Goal: Register for event/course

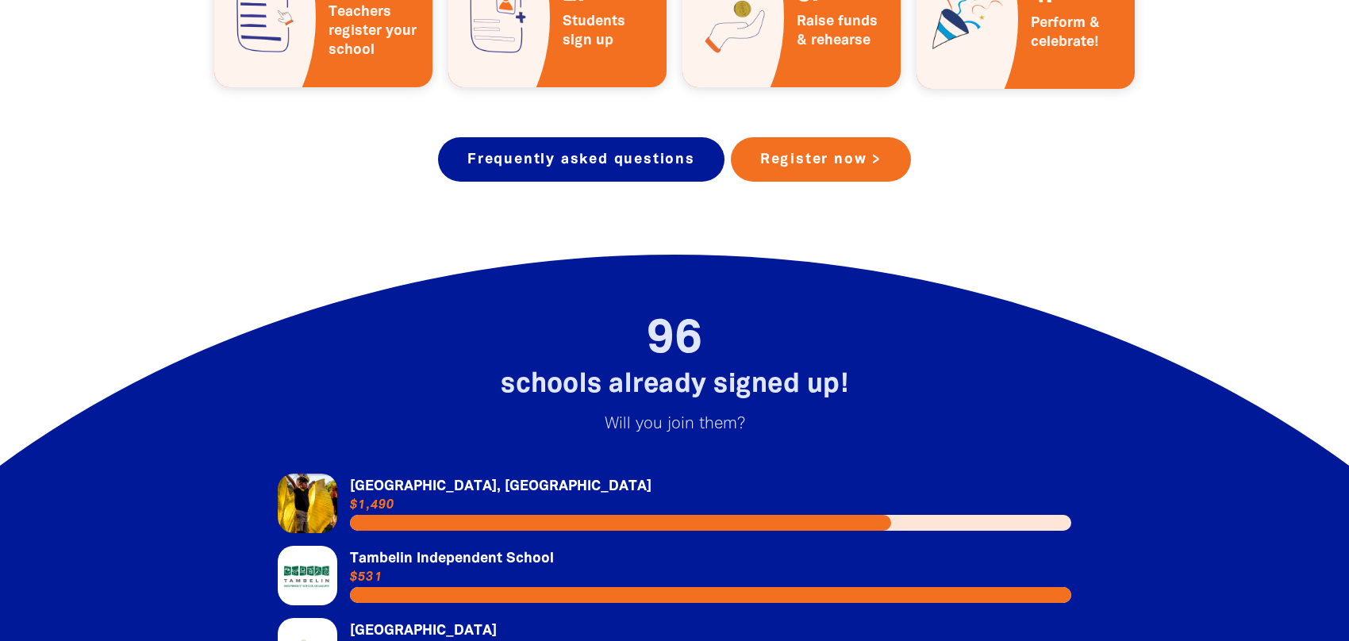
scroll to position [3065, 0]
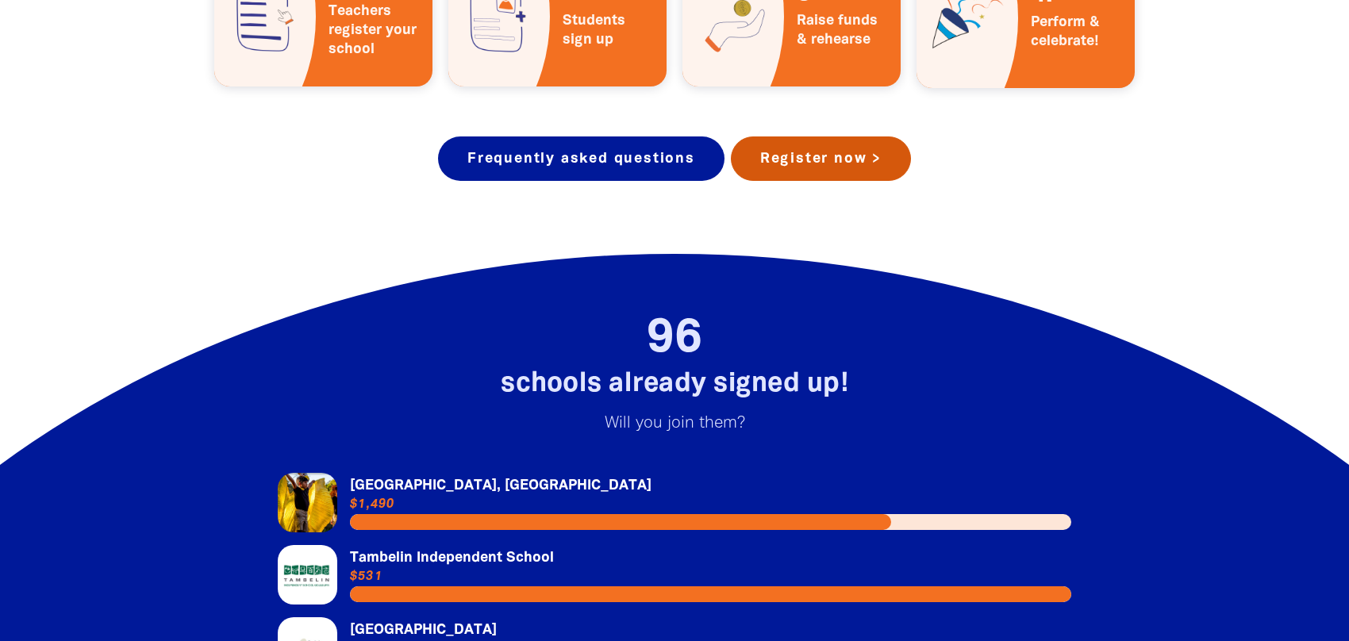
click at [838, 136] on link "Register now >" at bounding box center [821, 158] width 180 height 44
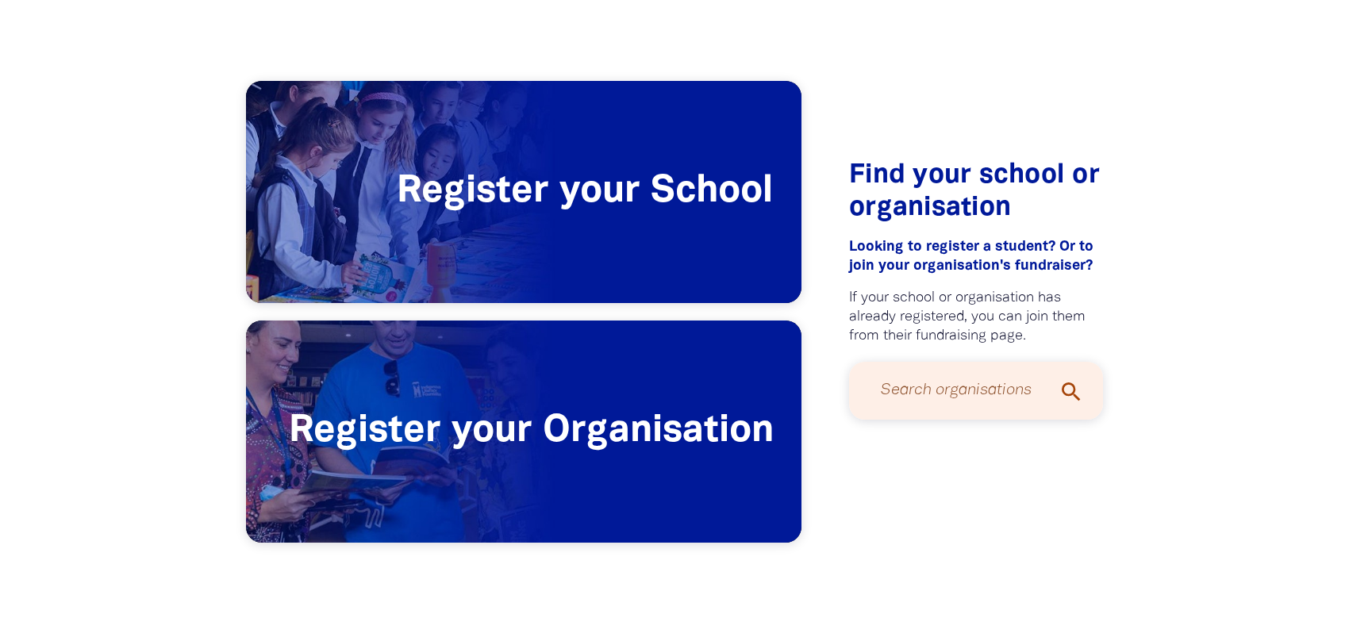
scroll to position [330, 0]
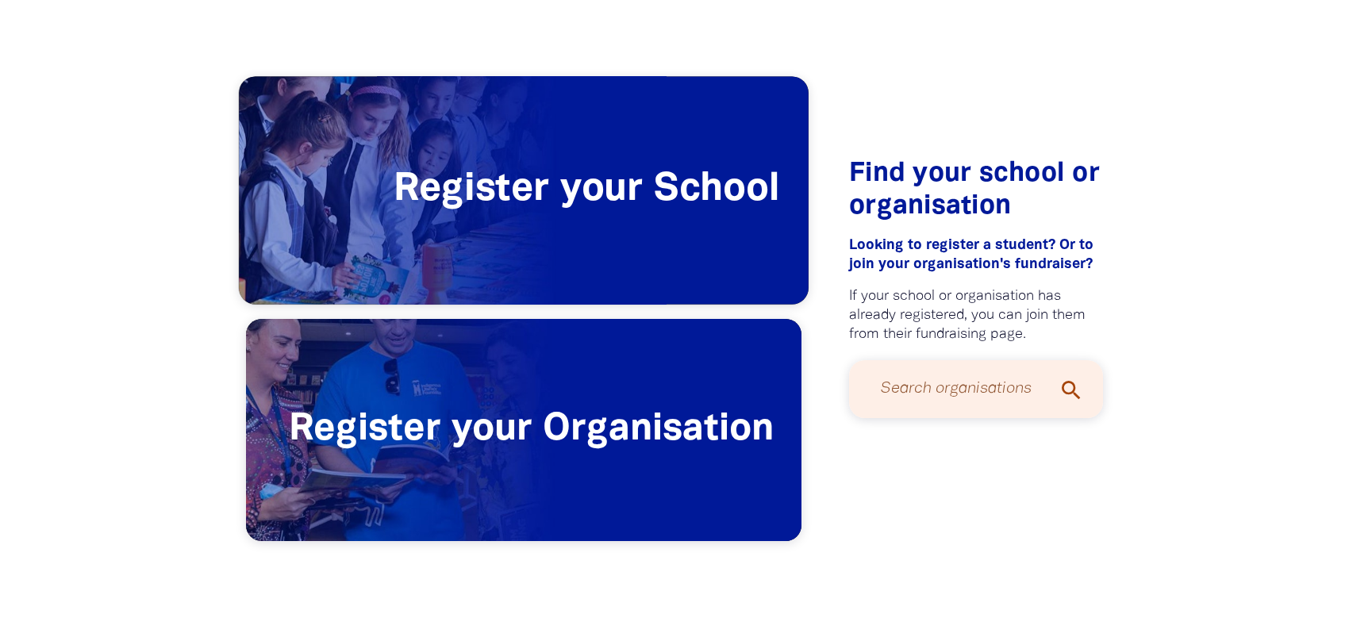
click at [585, 217] on span "Register your School" at bounding box center [524, 191] width 570 height 228
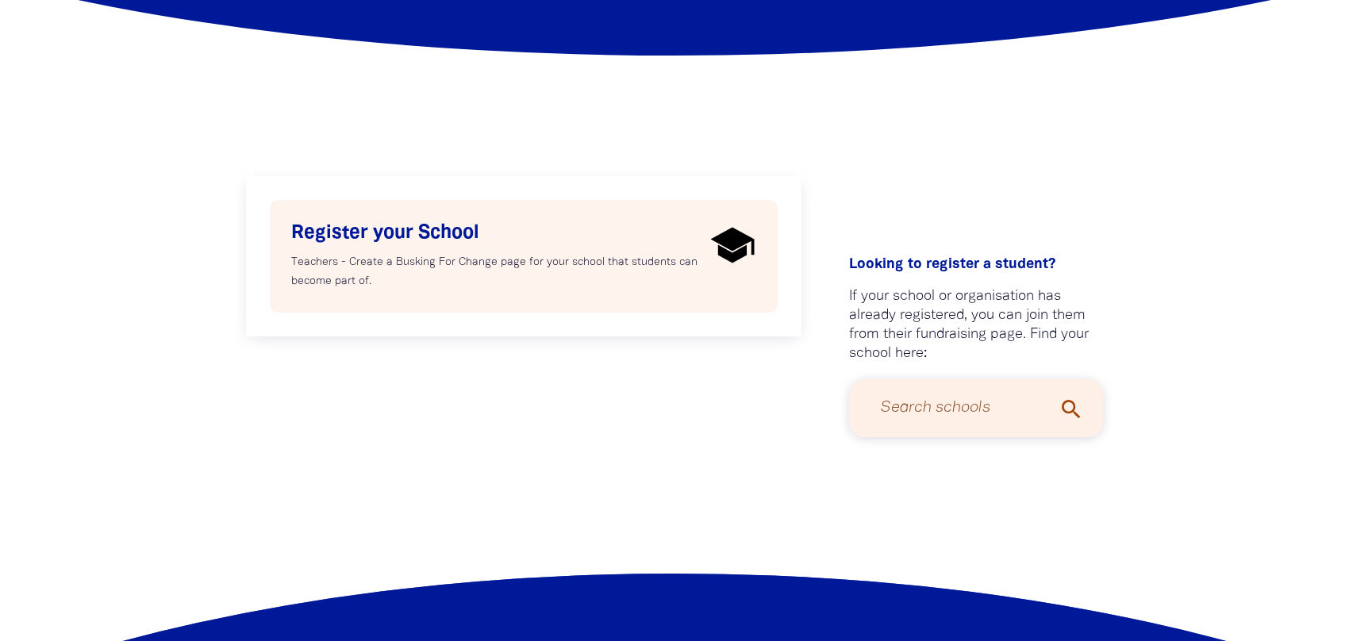
scroll to position [251, 0]
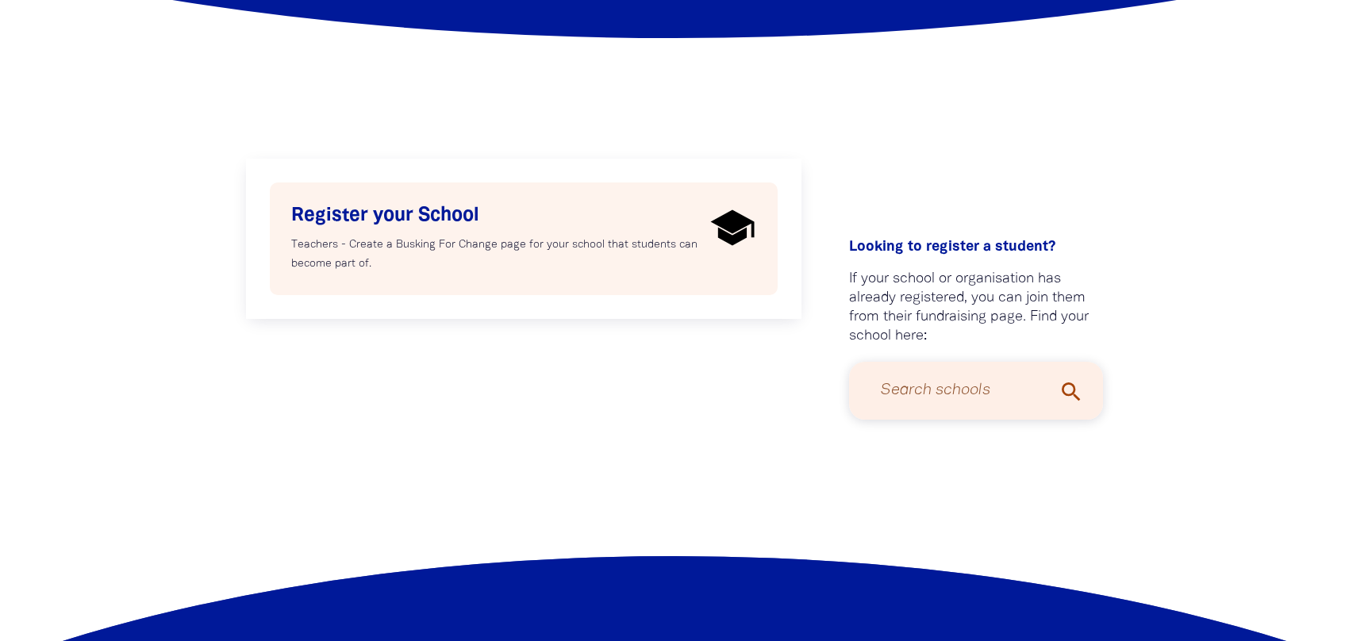
click at [448, 211] on h4 "Register your School" at bounding box center [497, 216] width 413 height 24
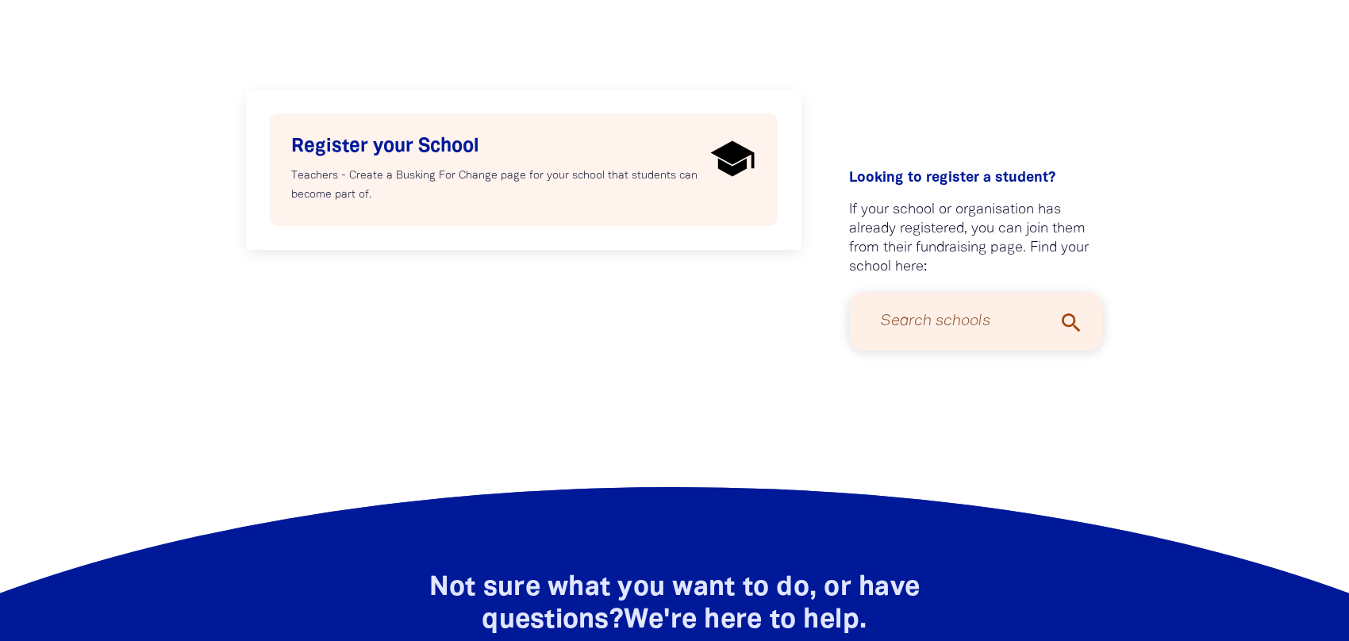
select select "AU"
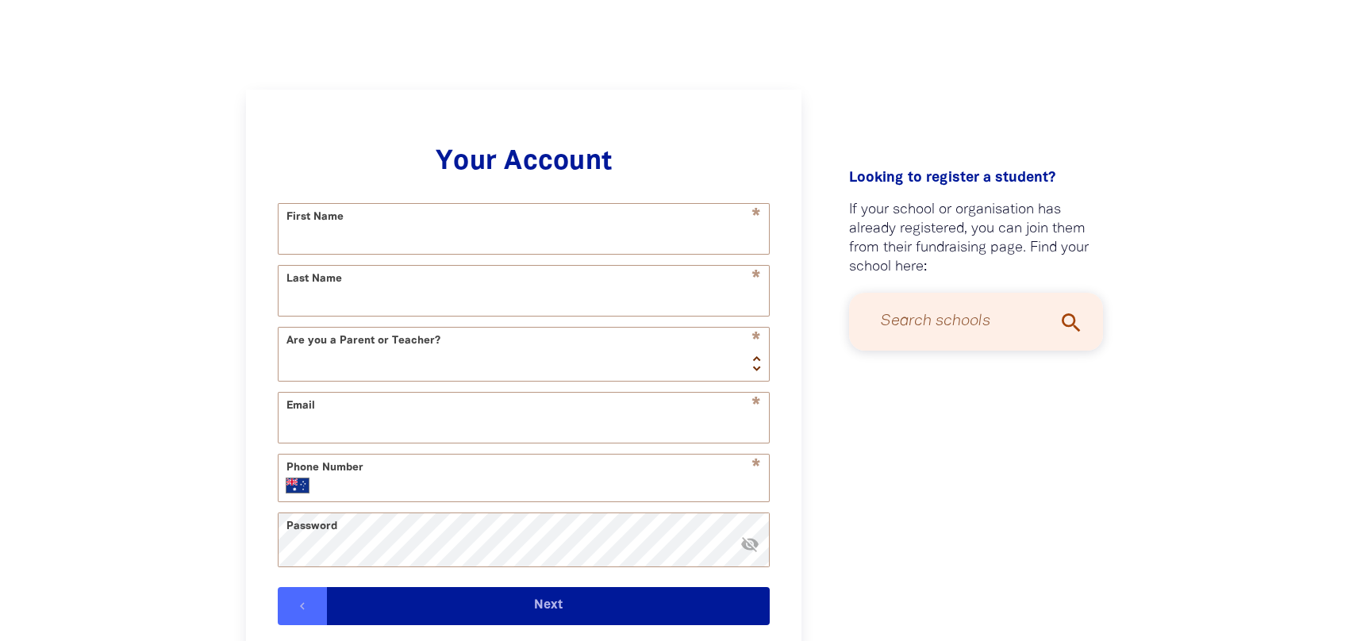
scroll to position [378, 0]
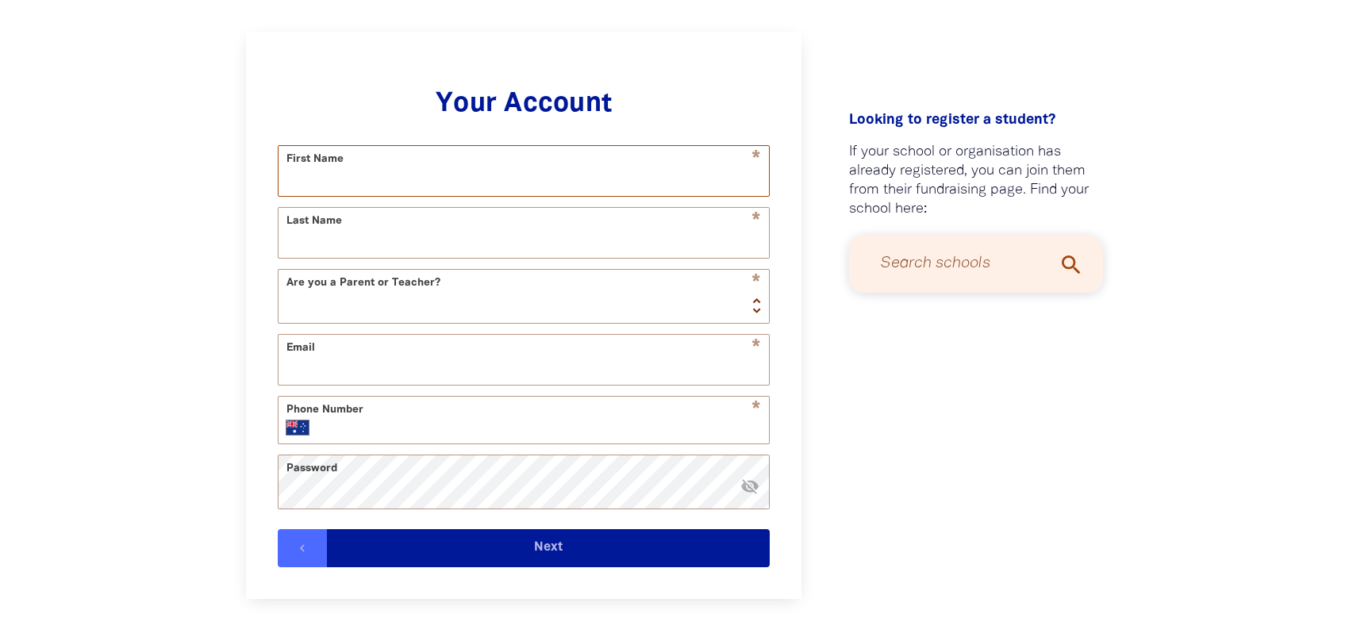
click at [449, 179] on input "First Name" at bounding box center [523, 171] width 490 height 50
click at [218, 329] on div "1 2 3 4 Your Account * First Name This field is required warning * Last Name Ar…" at bounding box center [674, 332] width 952 height 854
click at [549, 272] on form "* First Name This field is required warning * Last Name Are you a Parent or Tea…" at bounding box center [524, 356] width 492 height 422
click at [956, 271] on input "Search schools" at bounding box center [976, 264] width 222 height 42
type input "[PERSON_NAME] [PERSON_NAME]"
